Goal: Transaction & Acquisition: Purchase product/service

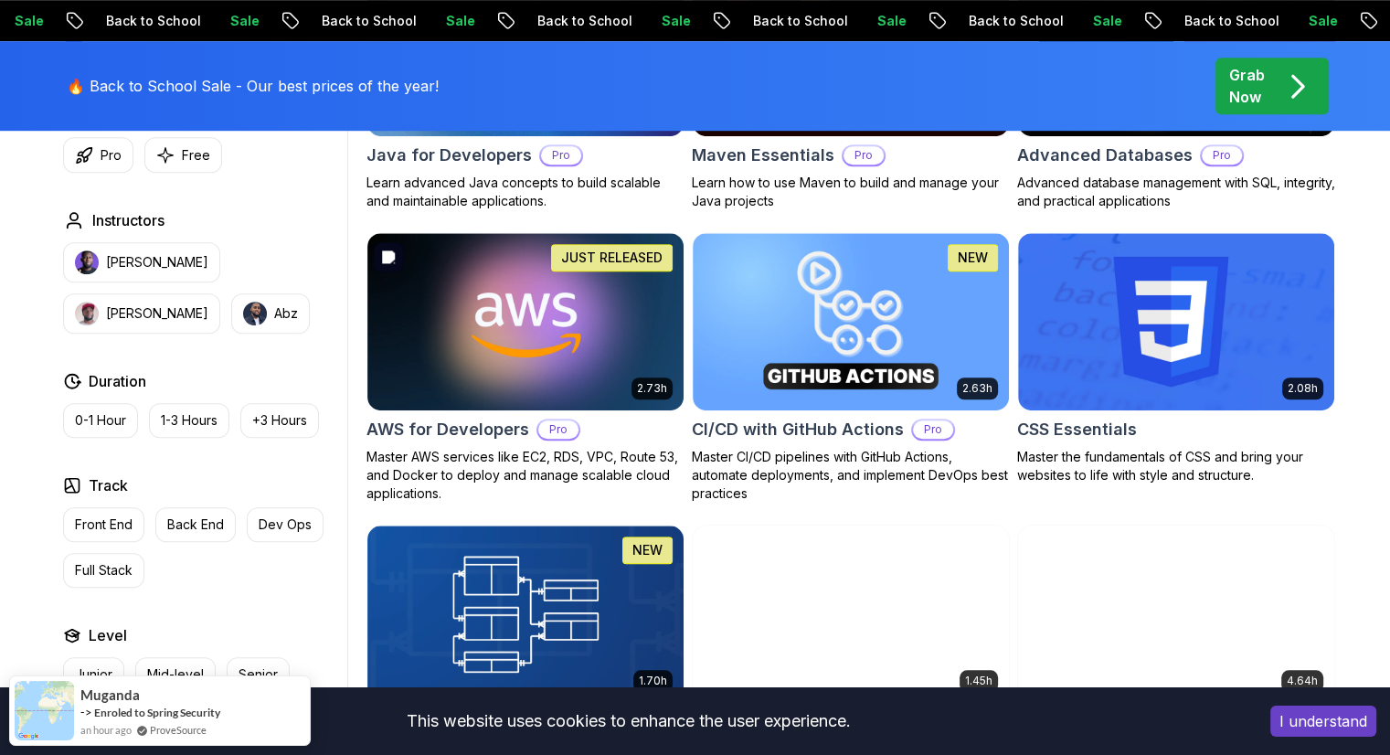
scroll to position [1314, 0]
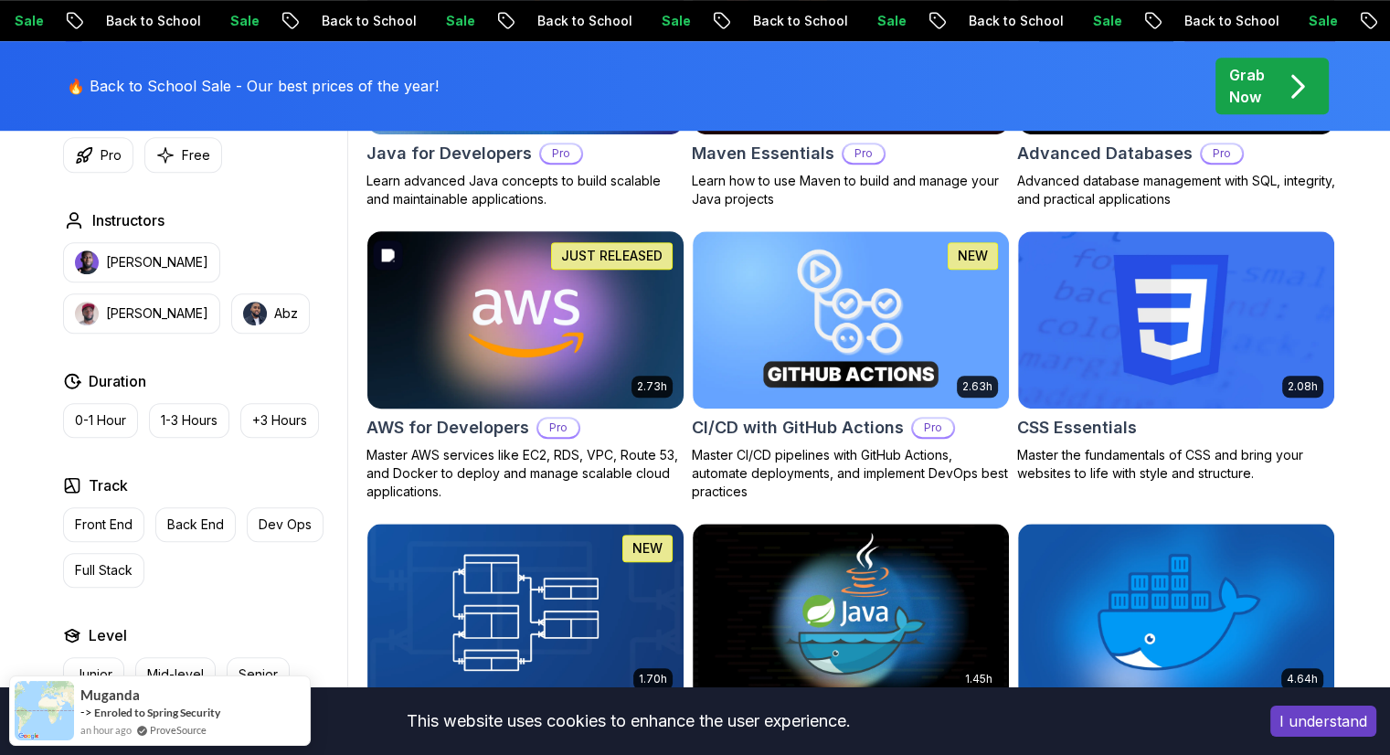
click at [545, 374] on img at bounding box center [525, 320] width 332 height 186
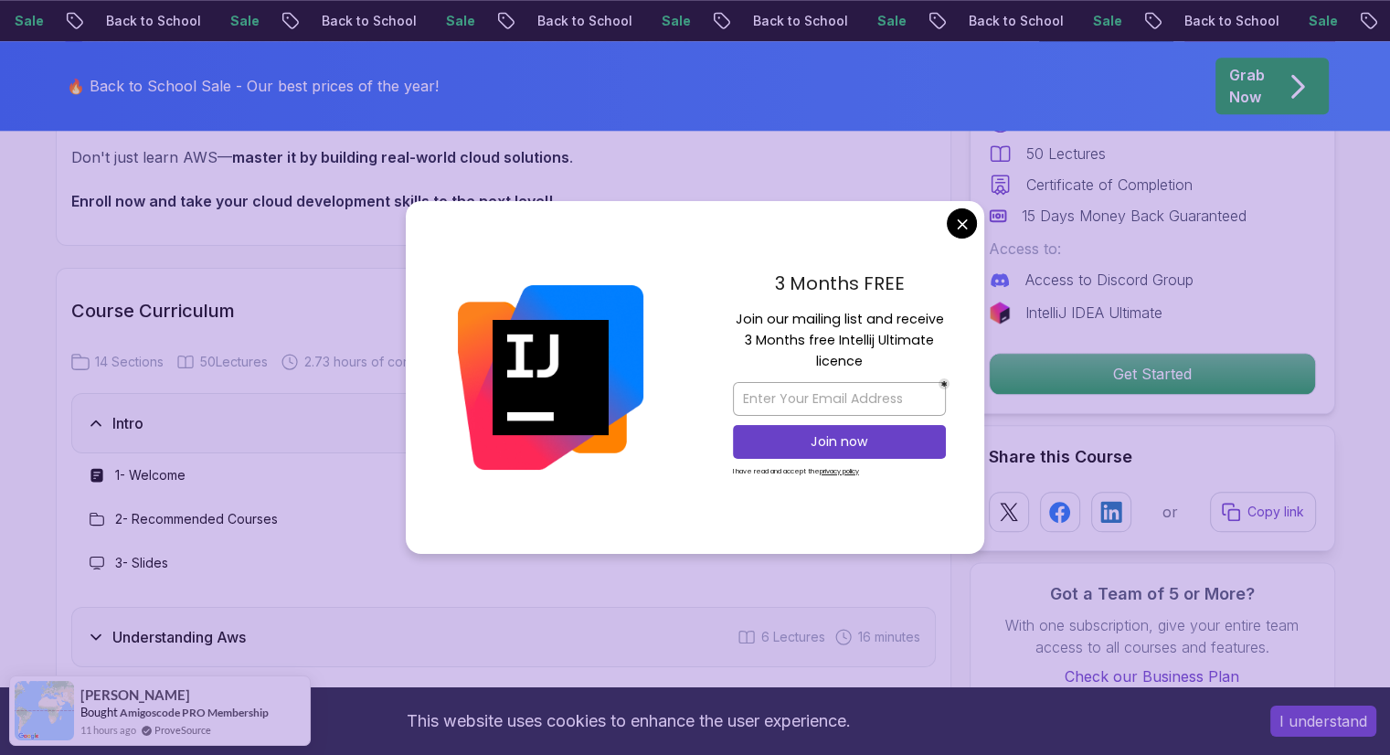
scroll to position [2061, 0]
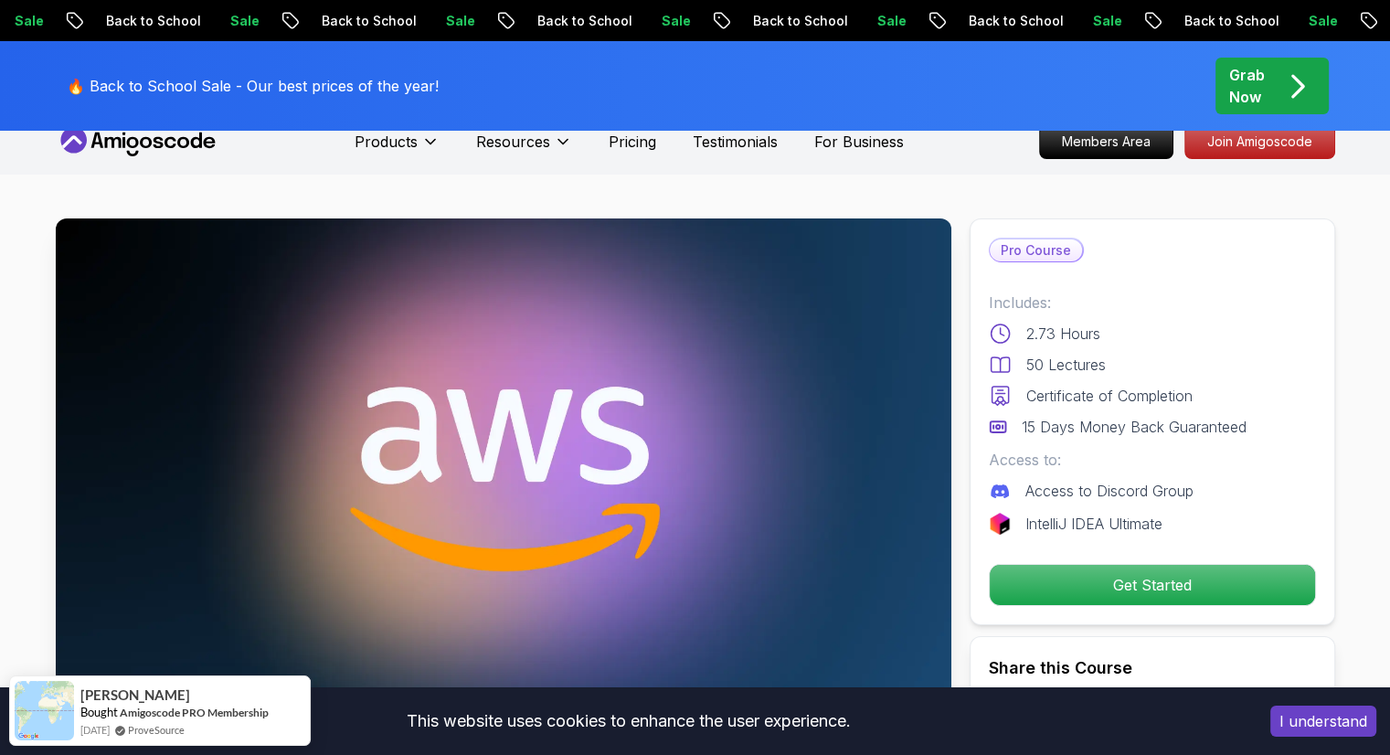
scroll to position [0, 0]
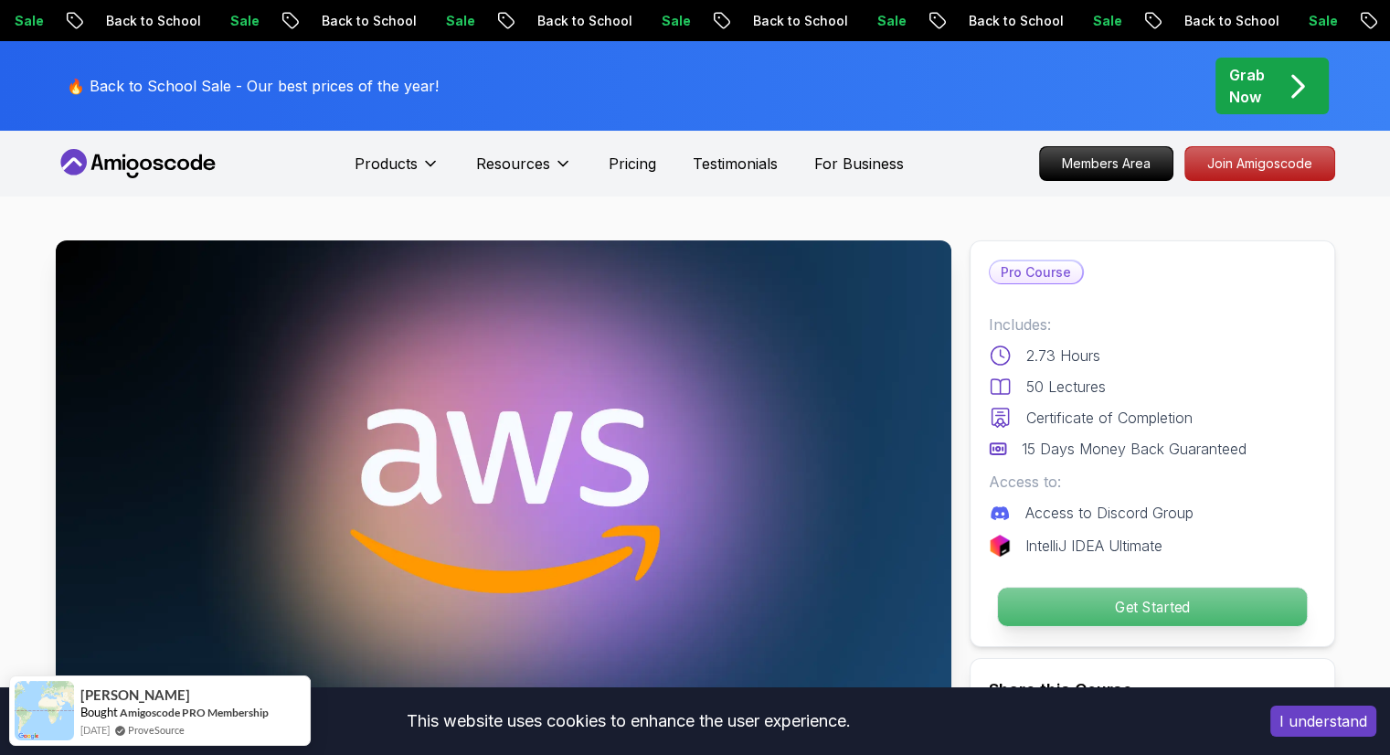
click at [1086, 596] on p "Get Started" at bounding box center [1151, 607] width 309 height 38
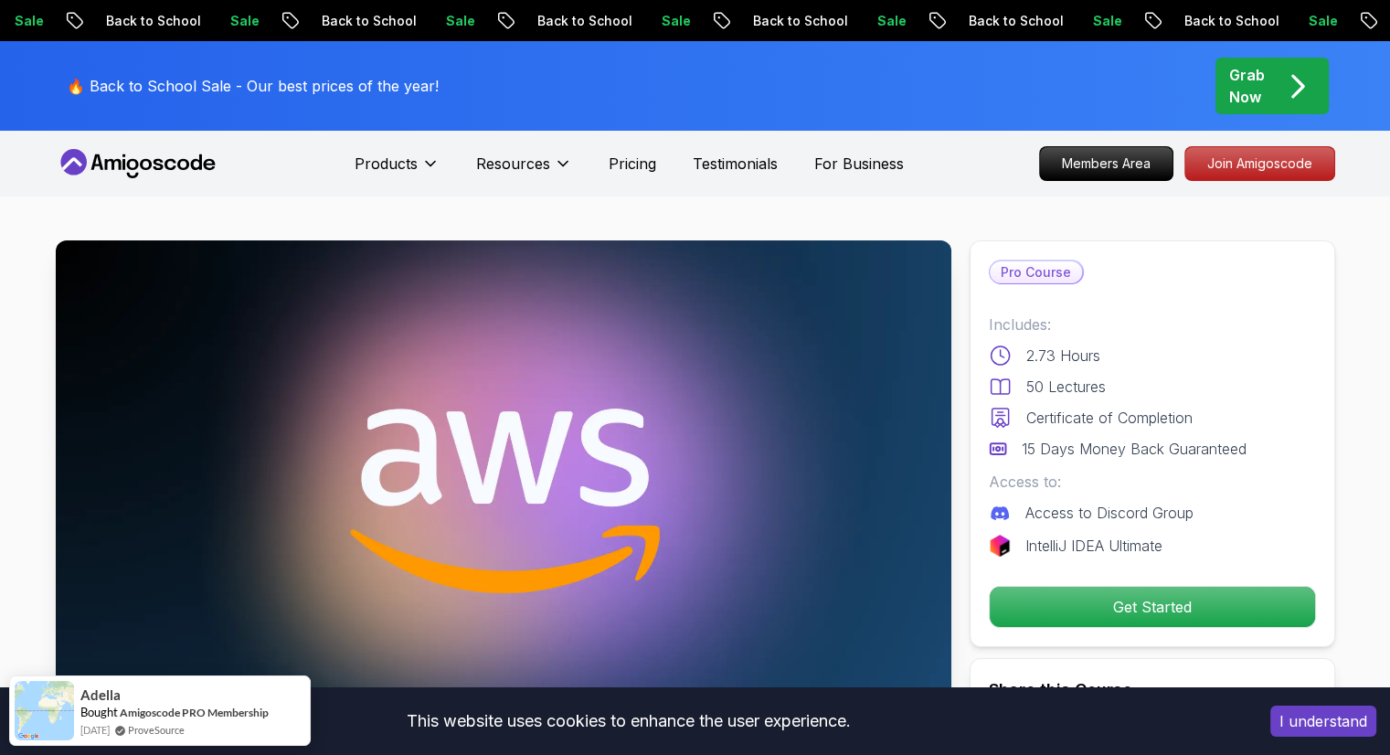
click at [1169, 633] on div "Pro Course Includes: 2.73 Hours 50 Lectures Certificate of Completion 15 Days M…" at bounding box center [1153, 443] width 366 height 407
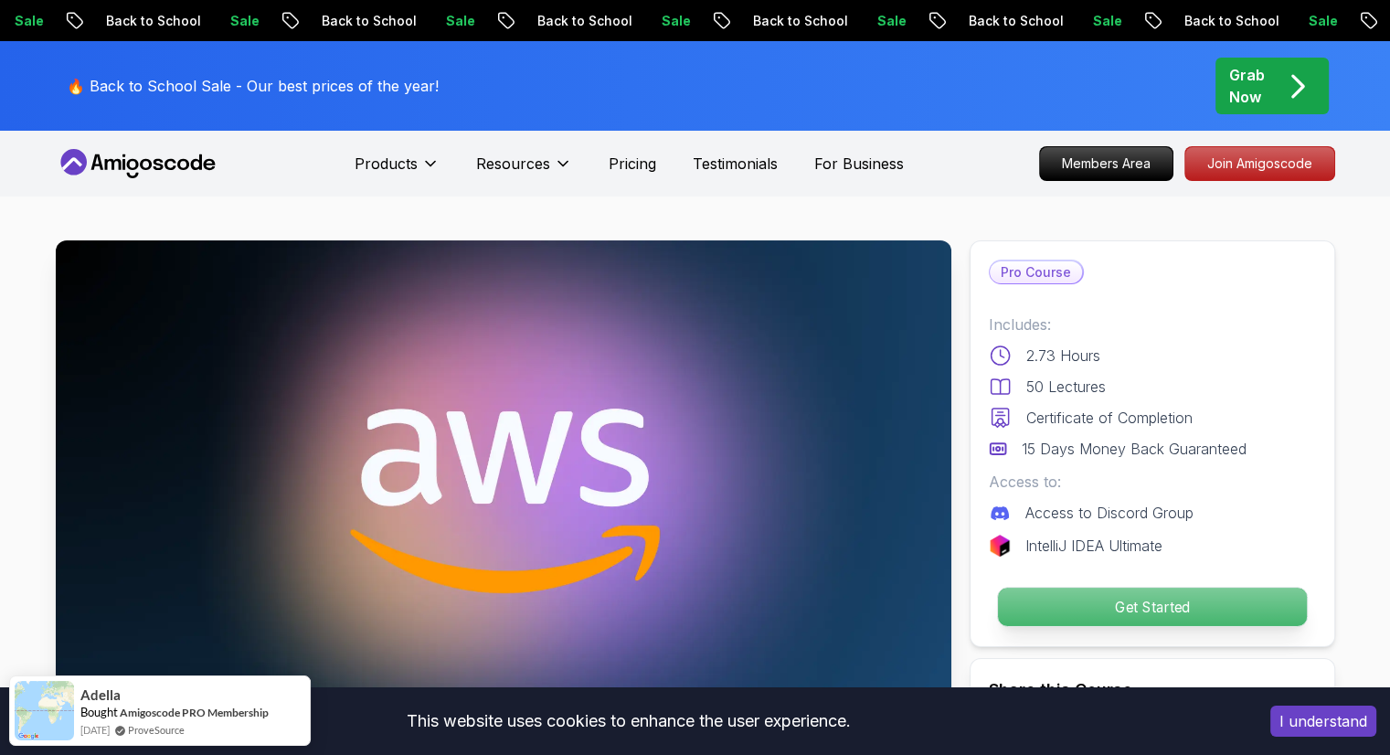
click at [1168, 626] on button "Get Started" at bounding box center [1151, 607] width 311 height 40
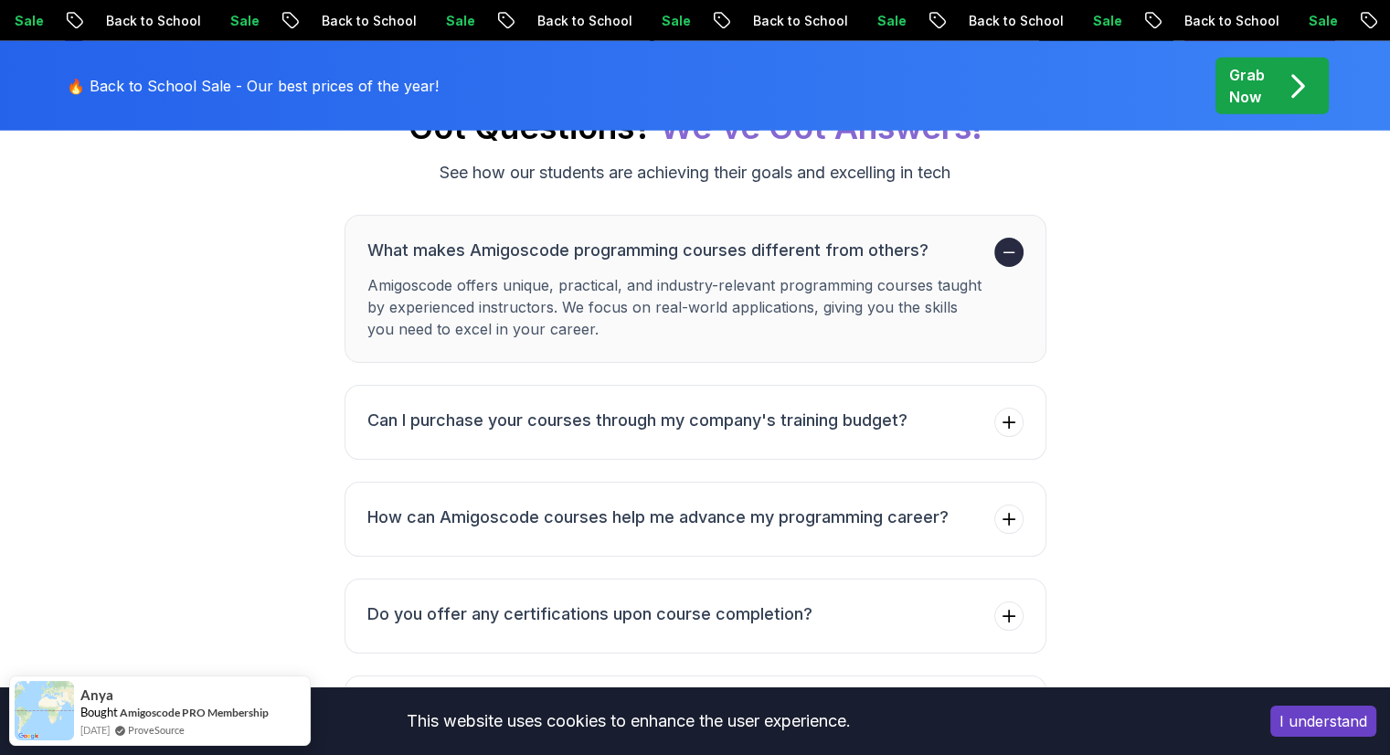
scroll to position [5129, 0]
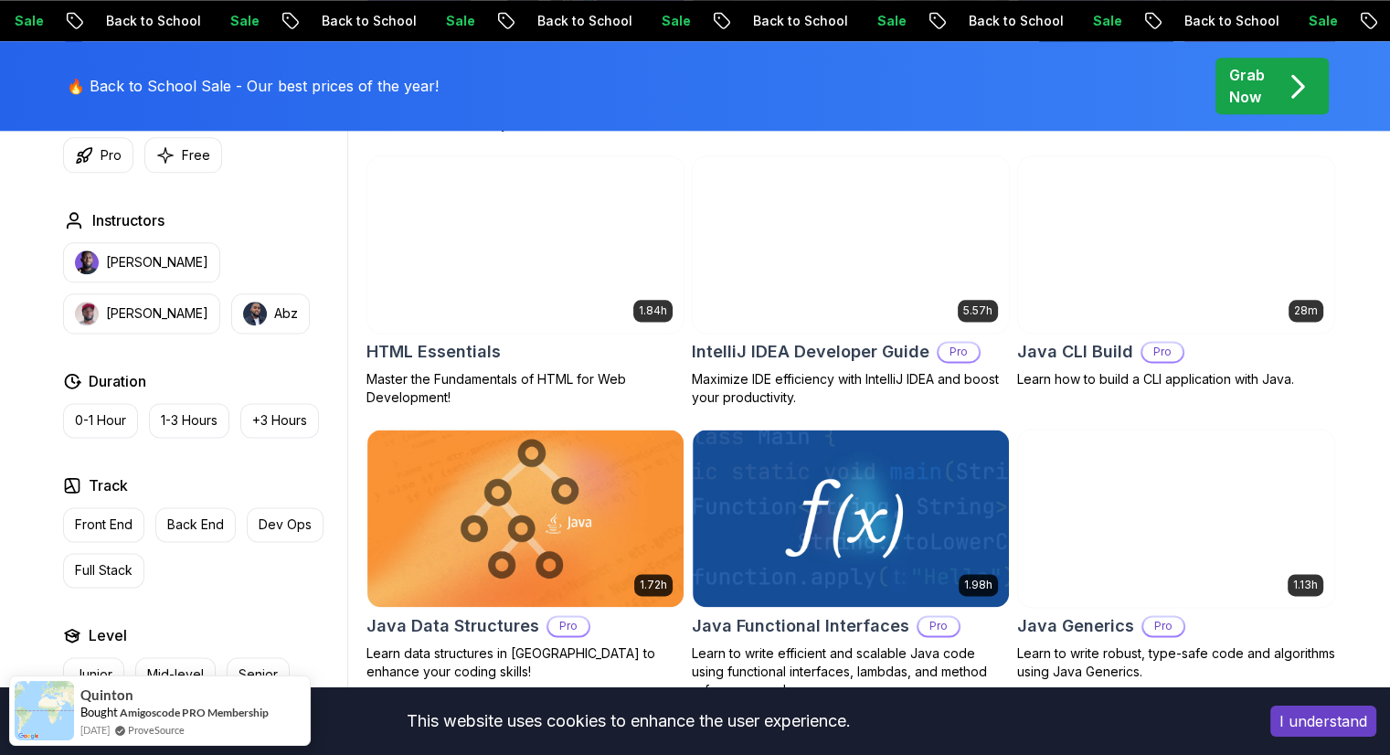
scroll to position [2102, 0]
